Goal: Find specific page/section: Find specific page/section

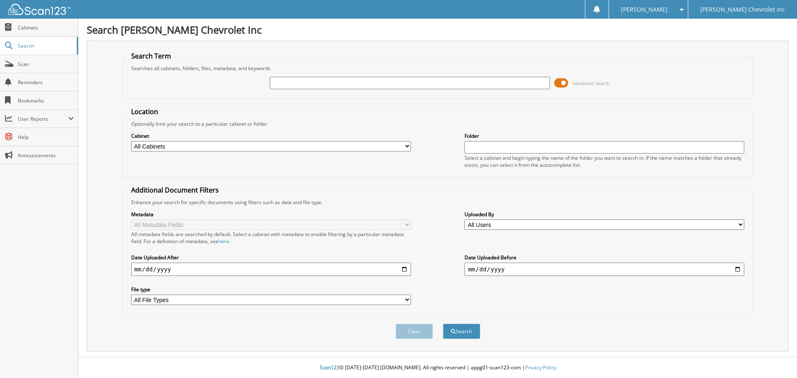
click at [317, 80] on input "text" at bounding box center [410, 83] width 280 height 12
type input "[PERSON_NAME]"
click at [455, 329] on button "Search" at bounding box center [461, 331] width 37 height 15
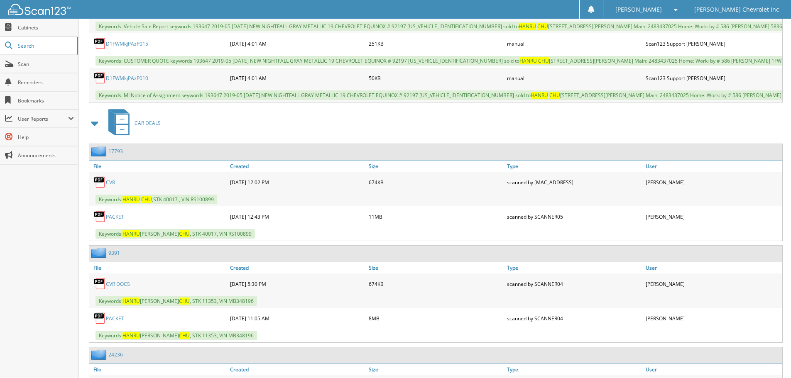
scroll to position [1519, 0]
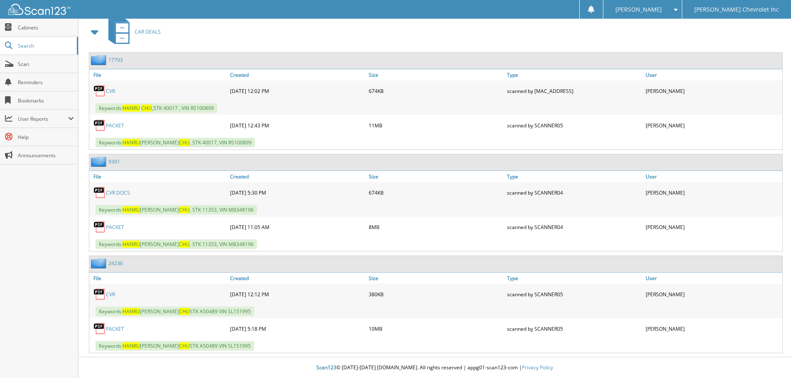
click at [116, 326] on link "PACKET" at bounding box center [115, 329] width 18 height 7
